Goal: Navigation & Orientation: Find specific page/section

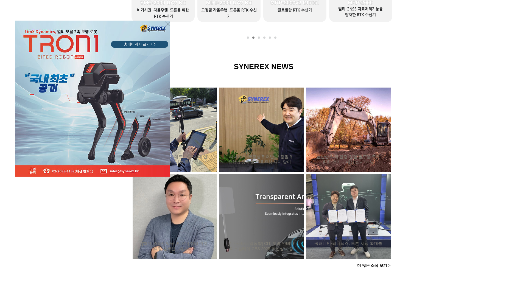
click at [167, 25] on icon "사이트로 돌아가기" at bounding box center [167, 24] width 5 height 7
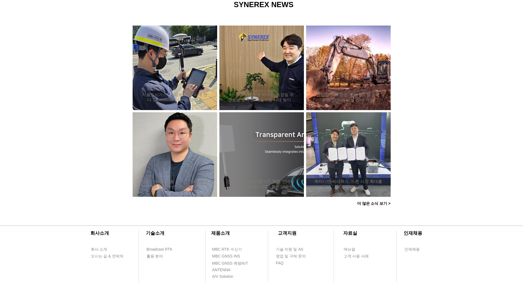
scroll to position [496, 0]
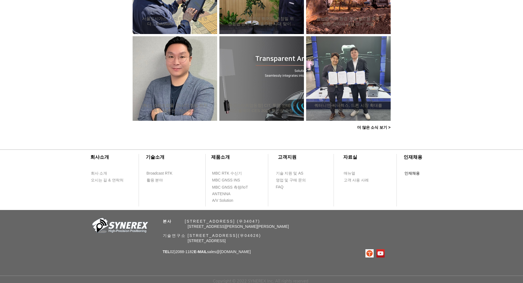
click at [409, 171] on span "인재채용" at bounding box center [411, 173] width 15 height 5
click at [288, 171] on span "기술 지원 및 AS" at bounding box center [289, 173] width 27 height 5
select select "******"
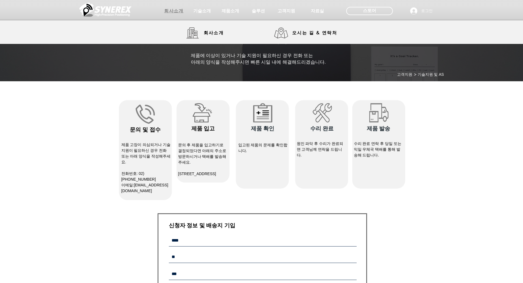
click at [173, 15] on span "회사소개" at bounding box center [173, 10] width 27 height 11
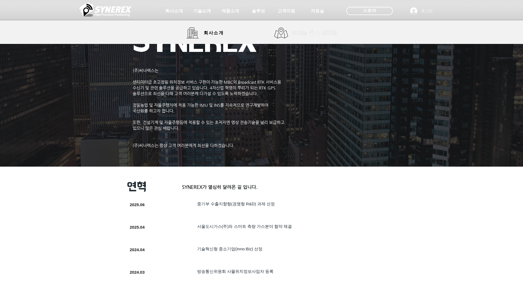
click at [293, 33] on span "오시는 길 & 연락처" at bounding box center [315, 32] width 54 height 11
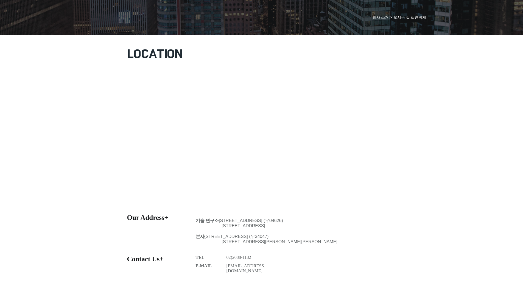
scroll to position [137, 0]
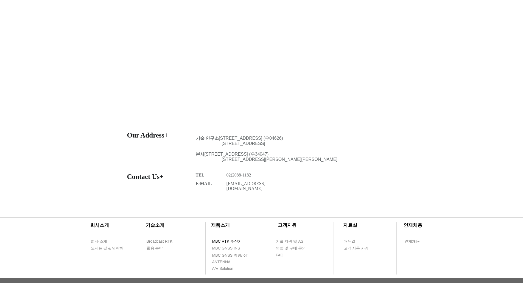
click at [219, 241] on span "MBC RTK 수신기" at bounding box center [227, 241] width 30 height 5
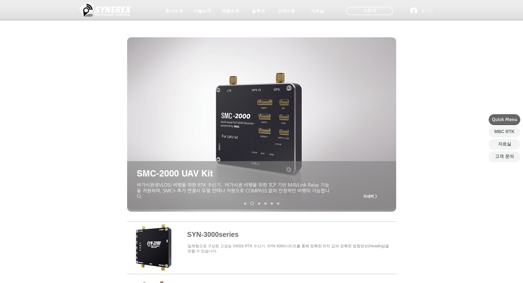
click at [109, 14] on img at bounding box center [105, 9] width 52 height 16
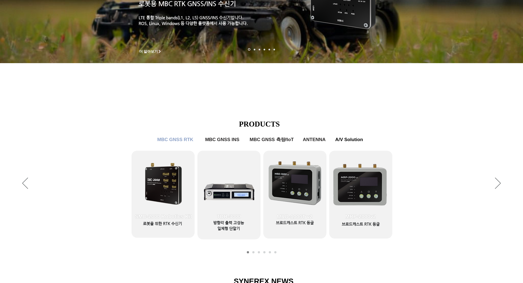
scroll to position [55, 0]
